Goal: Find specific page/section: Find specific page/section

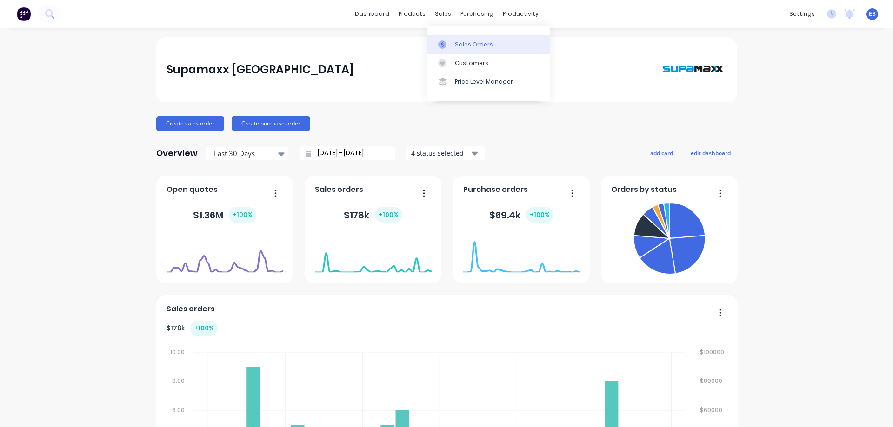
click at [461, 44] on div "Sales Orders" at bounding box center [474, 44] width 38 height 8
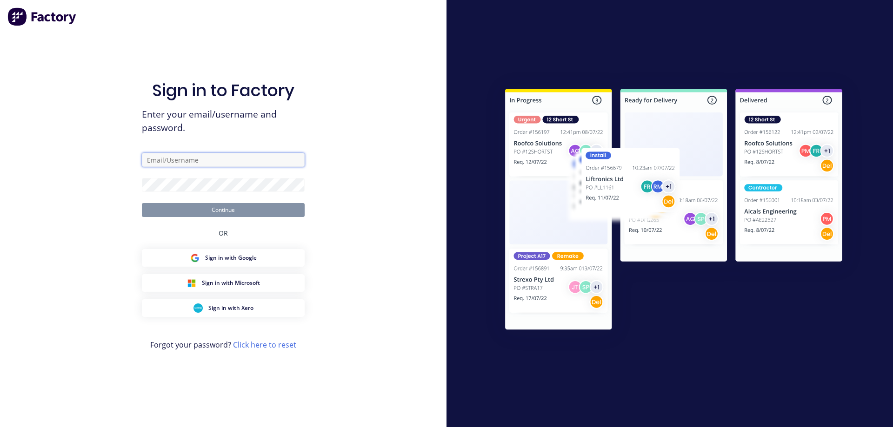
type input "[EMAIL_ADDRESS][DOMAIN_NAME]"
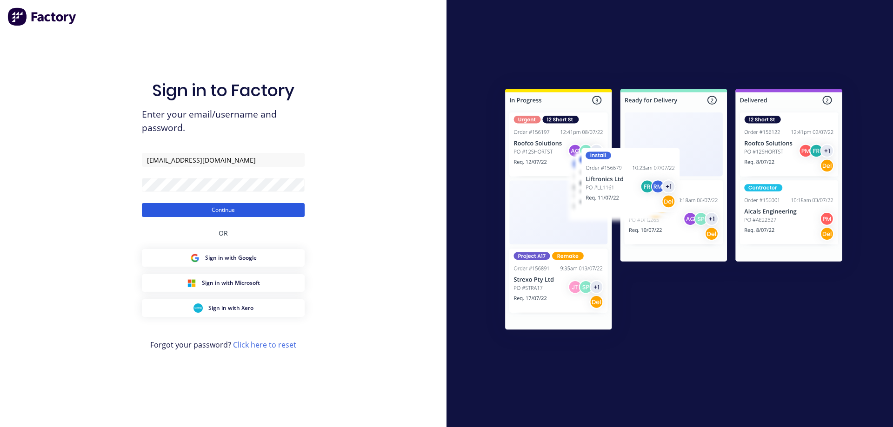
click at [228, 209] on button "Continue" at bounding box center [223, 210] width 163 height 14
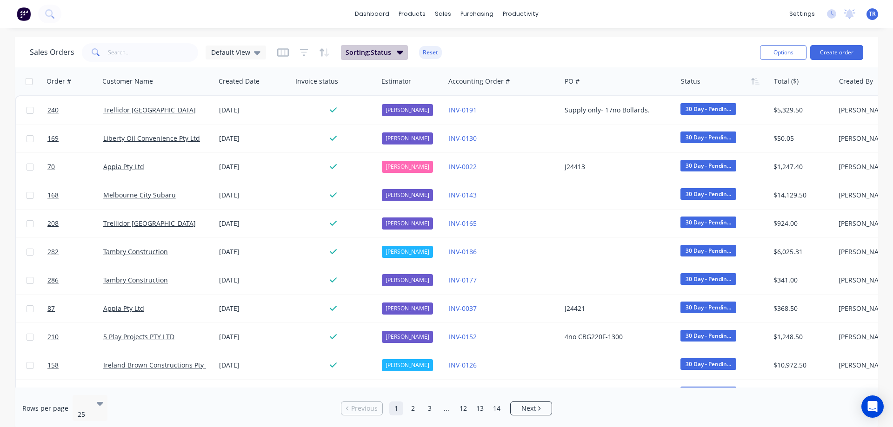
click at [389, 50] on span "Sorting: Status" at bounding box center [369, 52] width 46 height 9
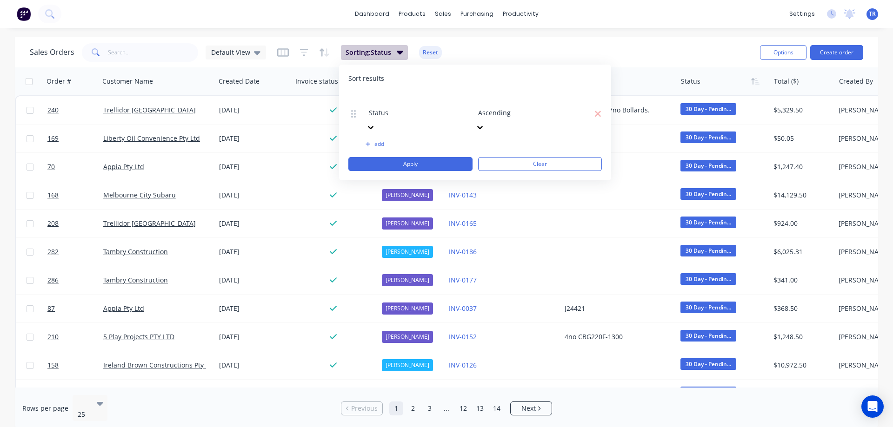
click at [389, 52] on button "Sorting: Status" at bounding box center [374, 52] width 67 height 15
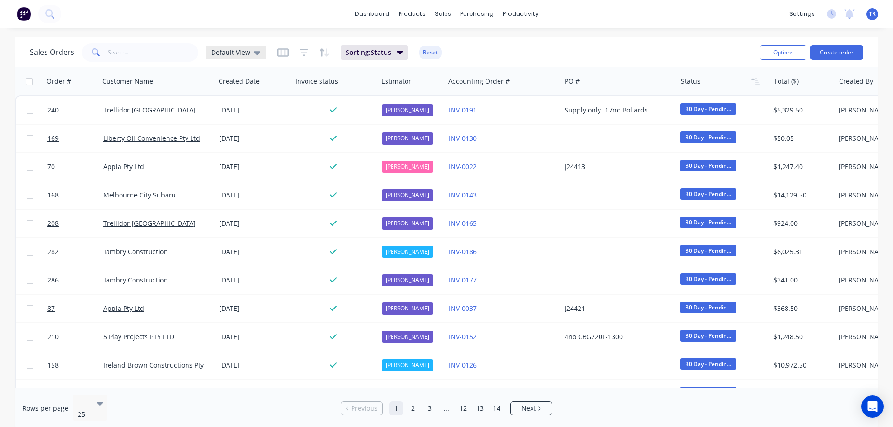
click at [254, 51] on icon at bounding box center [257, 53] width 7 height 4
click at [255, 50] on icon at bounding box center [257, 52] width 7 height 10
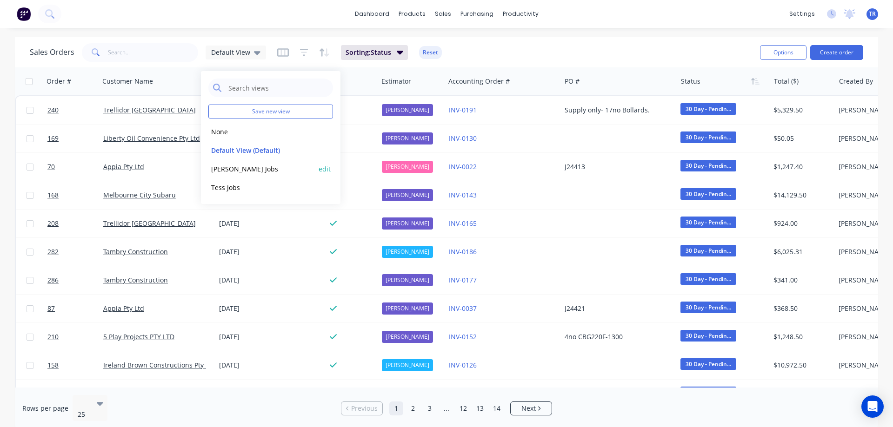
click at [226, 165] on button "[PERSON_NAME] Jobs" at bounding box center [261, 169] width 106 height 11
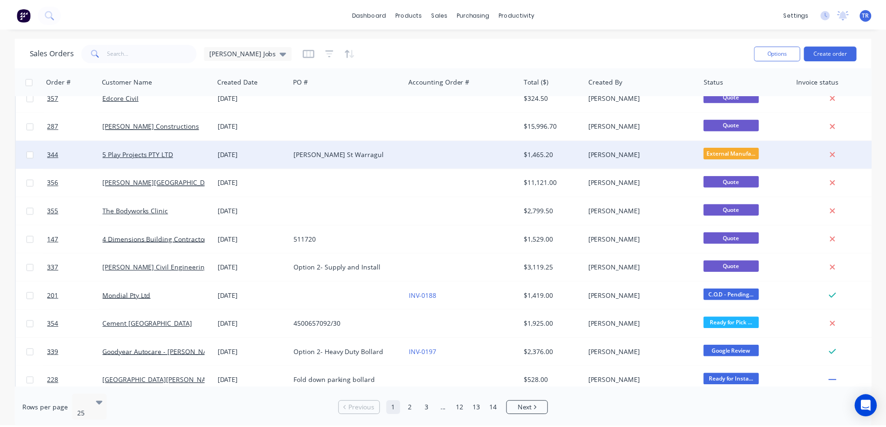
scroll to position [189, 0]
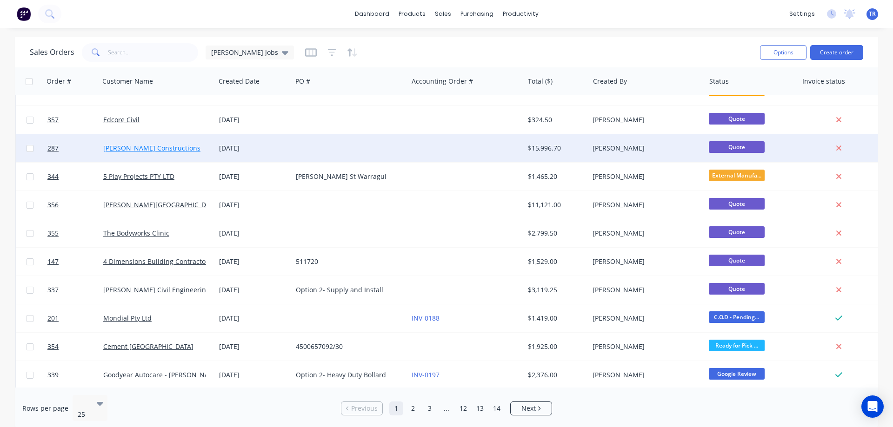
click at [114, 146] on link "[PERSON_NAME] Constructions" at bounding box center [151, 148] width 97 height 9
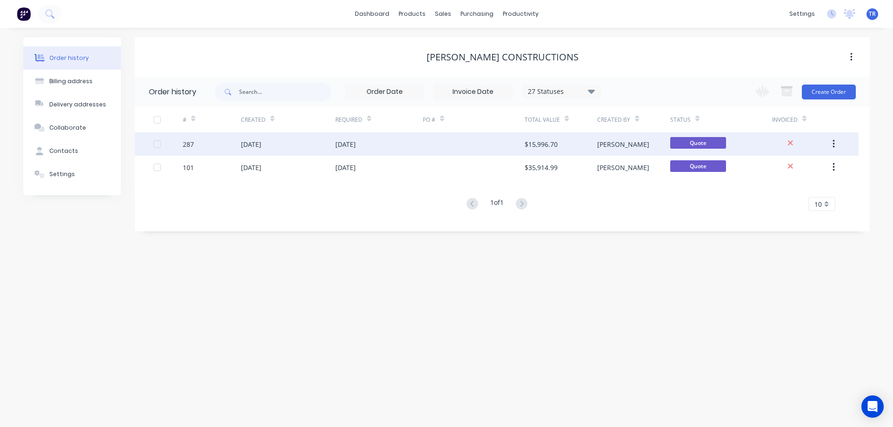
click at [356, 143] on div "[DATE]" at bounding box center [345, 145] width 20 height 10
